Goal: Find specific page/section: Find specific page/section

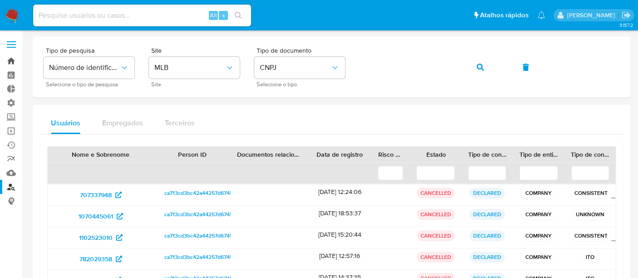
click at [7, 59] on link "Bandeja" at bounding box center [54, 61] width 108 height 14
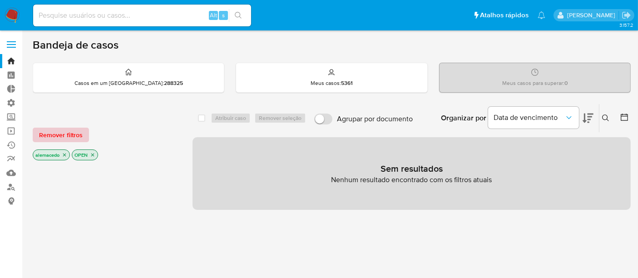
click at [69, 135] on span "Remover filtros" at bounding box center [61, 135] width 44 height 13
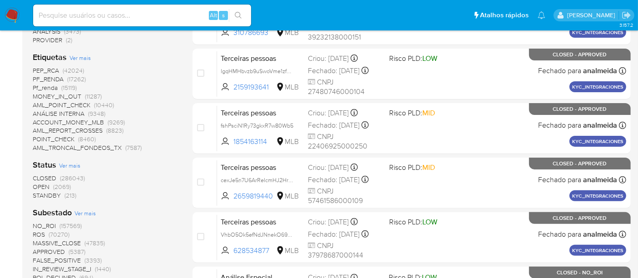
scroll to position [303, 0]
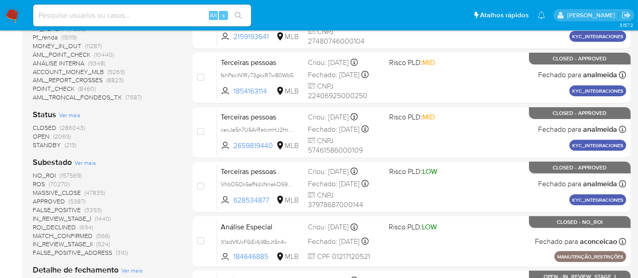
click at [40, 135] on span "OPEN" at bounding box center [41, 136] width 17 height 9
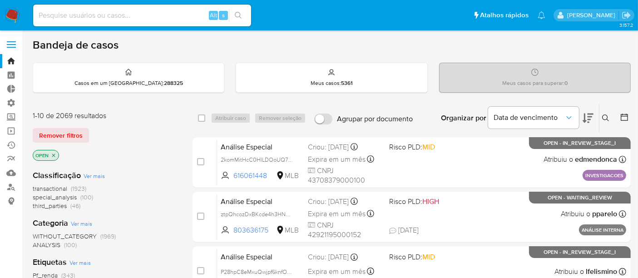
click at [52, 184] on span "transactional" at bounding box center [50, 188] width 35 height 9
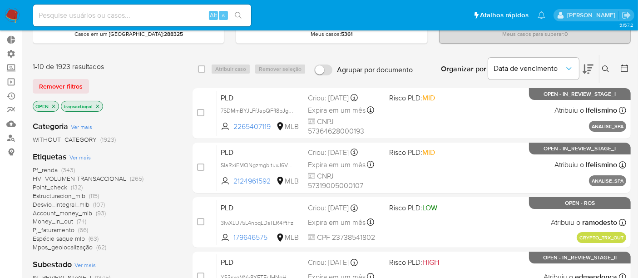
scroll to position [101, 0]
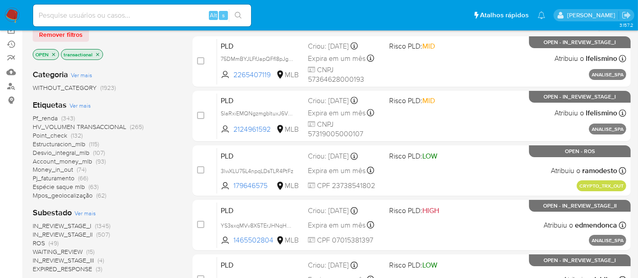
click at [43, 116] on span "Pf_renda" at bounding box center [45, 118] width 25 height 9
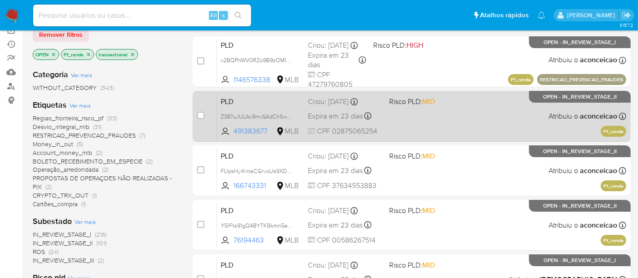
click at [264, 100] on span "PLD" at bounding box center [261, 101] width 80 height 12
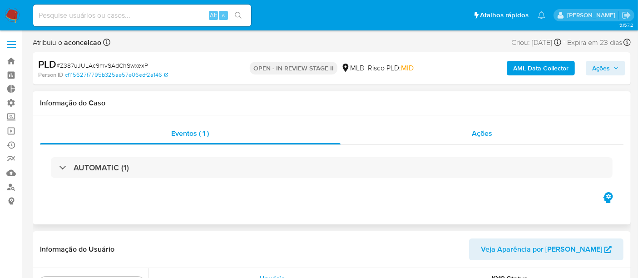
scroll to position [405, 0]
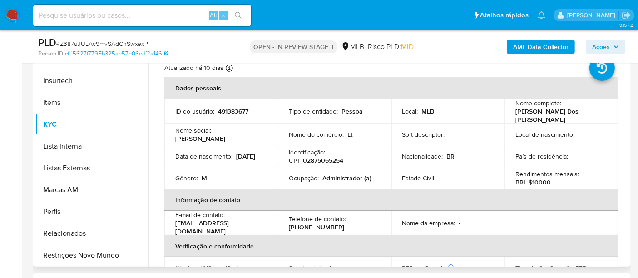
select select "10"
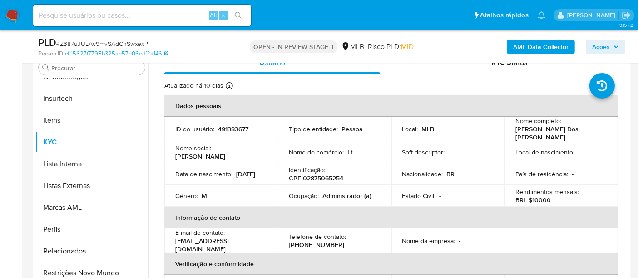
scroll to position [101, 0]
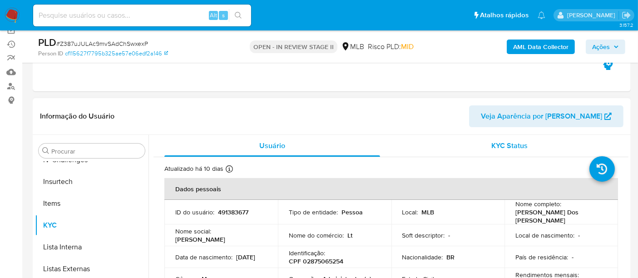
click at [493, 147] on span "KYC Status" at bounding box center [510, 145] width 36 height 10
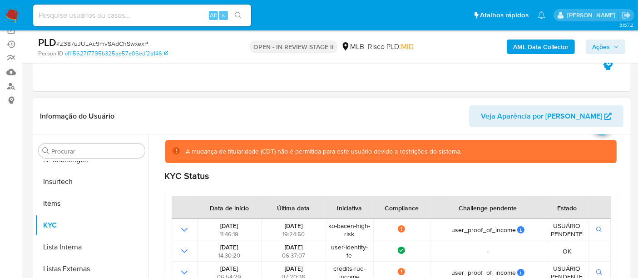
scroll to position [0, 0]
